Goal: Find specific page/section: Find specific page/section

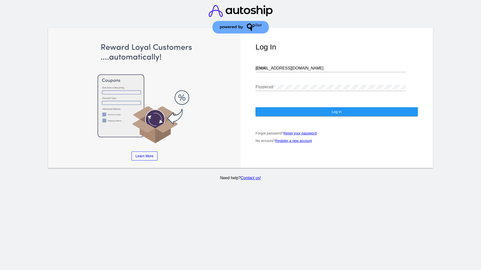
type input "[EMAIL_ADDRESS][DOMAIN_NAME]"
click at [336, 112] on span "Log In" at bounding box center [337, 112] width 10 height 4
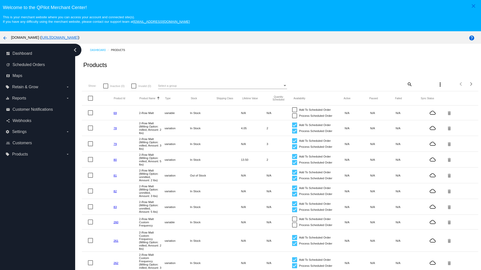
click at [409, 84] on mat-icon "search" at bounding box center [409, 84] width 6 height 8
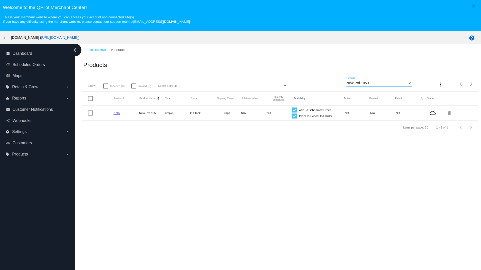
click at [117, 113] on link "3745" at bounding box center [116, 112] width 7 height 3
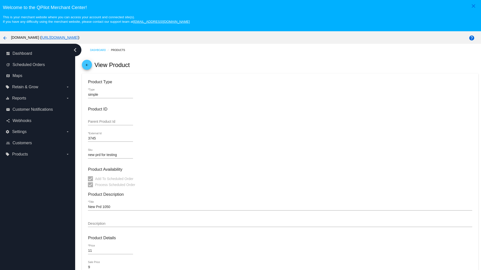
click at [87, 66] on mat-icon "arrow_back" at bounding box center [87, 66] width 6 height 6
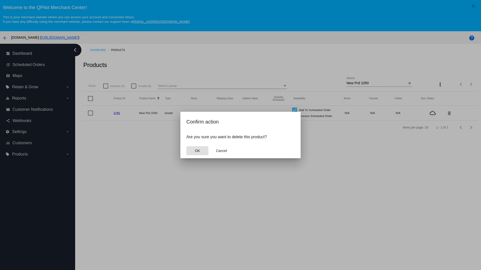
click at [197, 151] on span "OK" at bounding box center [197, 151] width 5 height 4
